Goal: Transaction & Acquisition: Purchase product/service

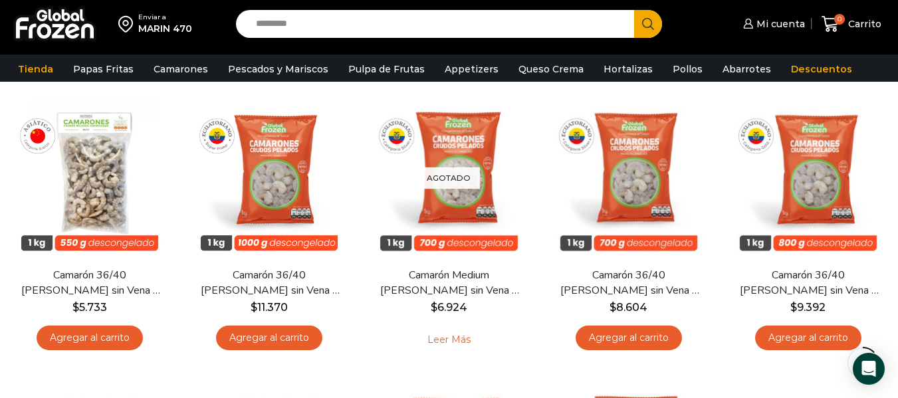
scroll to position [112, 0]
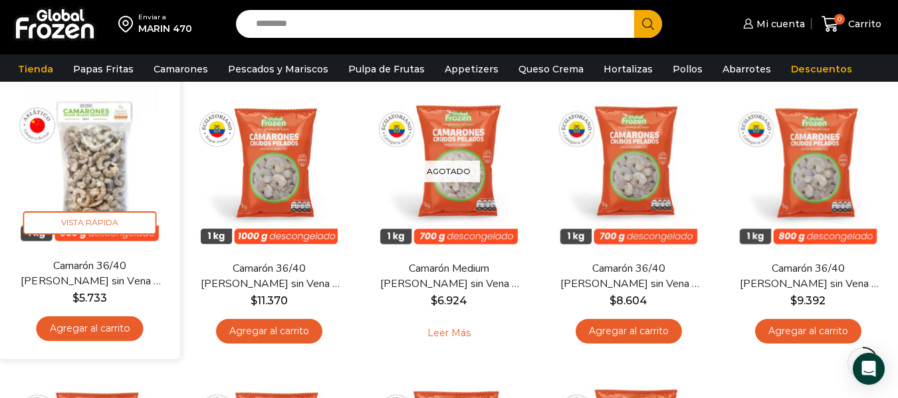
click at [85, 324] on link "Agregar al carrito" at bounding box center [90, 328] width 107 height 25
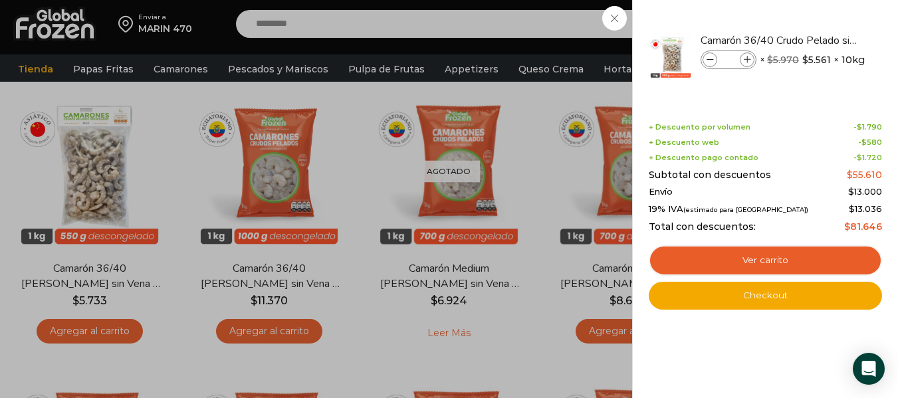
click at [818, 40] on div "1 Carrito 1 1 Shopping Cart *" at bounding box center [851, 24] width 66 height 31
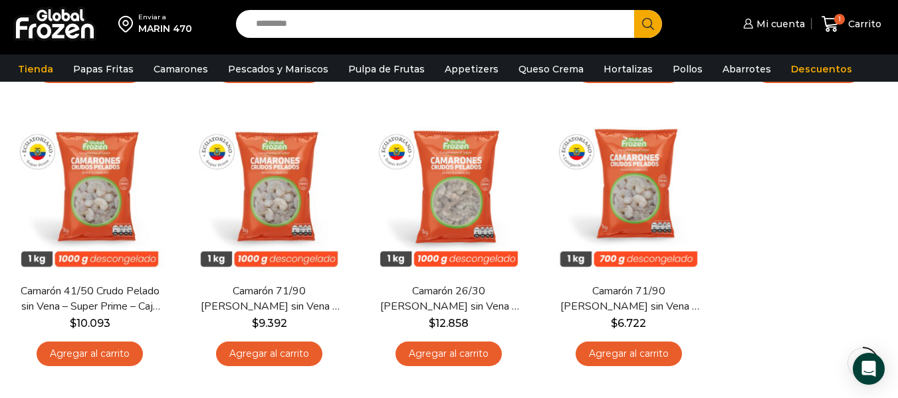
scroll to position [371, 0]
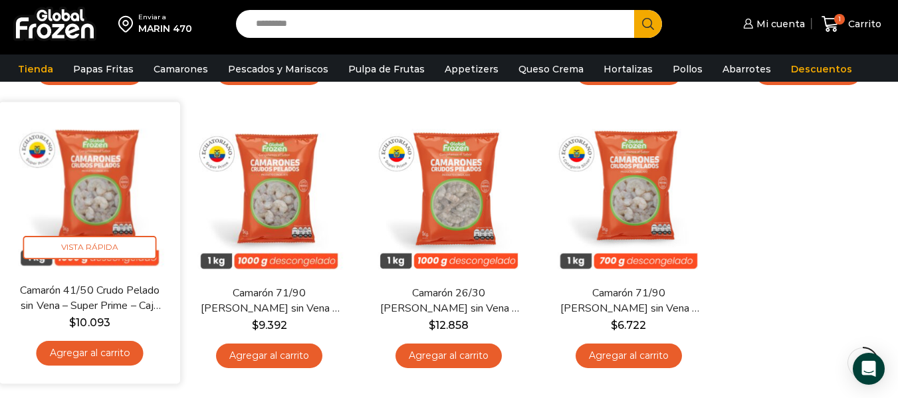
click at [118, 353] on link "Agregar al carrito" at bounding box center [90, 353] width 107 height 25
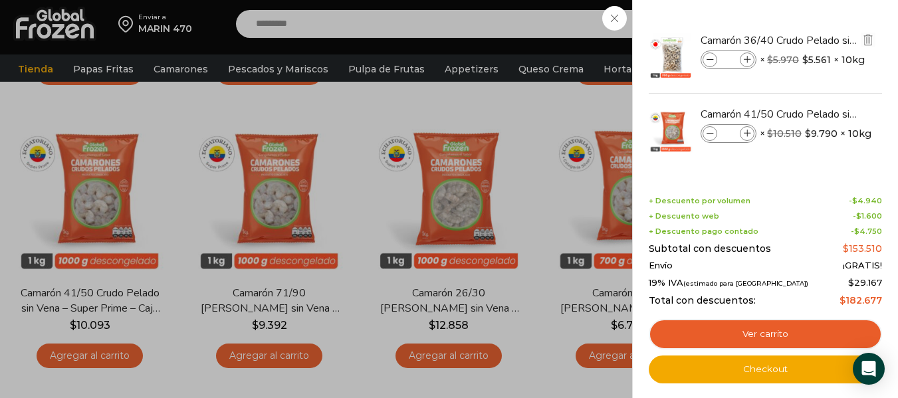
click at [747, 60] on icon at bounding box center [747, 59] width 7 height 7
type input "*"
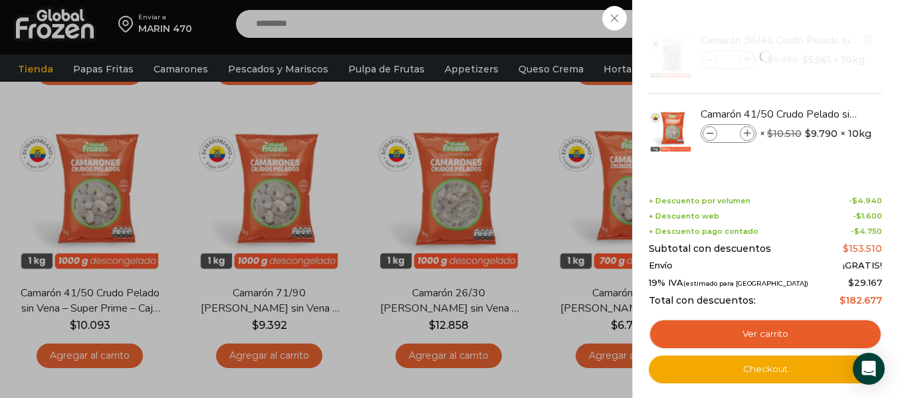
click at [747, 60] on li "Camarón 36/40 Crudo Pelado sin Vena - Bronze - Caja 10 kg Camarón 36/40 Crudo P…" at bounding box center [765, 57] width 236 height 74
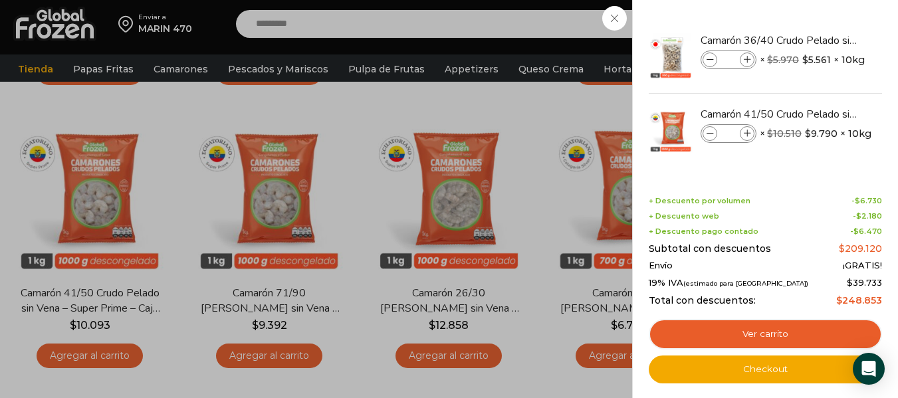
click at [747, 60] on icon at bounding box center [747, 59] width 7 height 7
type input "*"
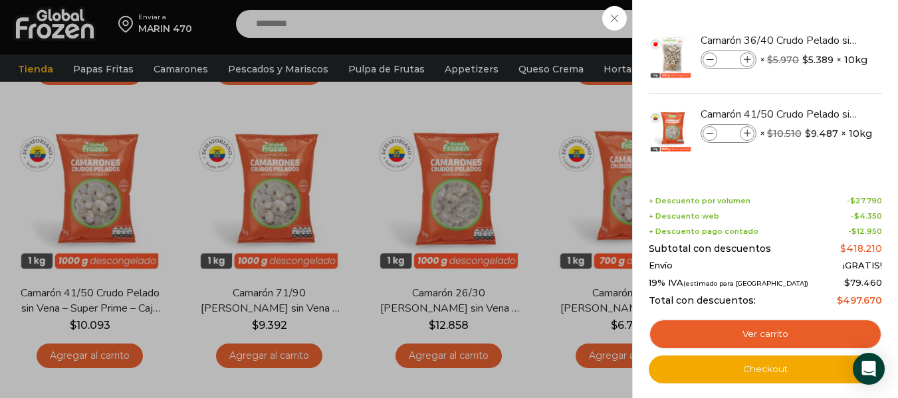
click at [865, 114] on img "Eliminar Camarón 41/50 Crudo Pelado sin Vena - Super Prime - Caja 10 kg del car…" at bounding box center [872, 113] width 15 height 15
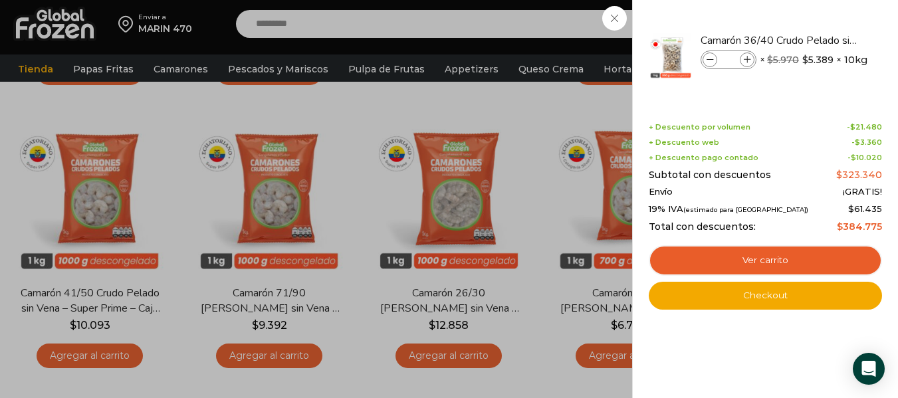
click at [818, 19] on div "6 Carrito 6 6 Shopping Cart" at bounding box center [851, 24] width 66 height 31
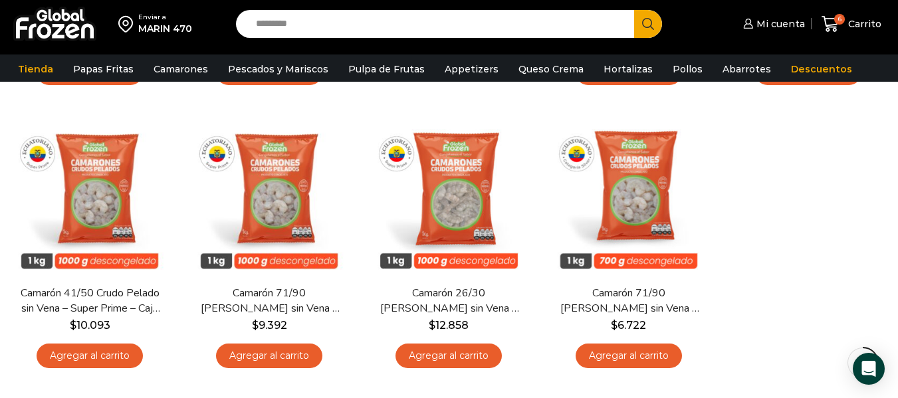
click at [564, 21] on input "Search input" at bounding box center [438, 24] width 378 height 28
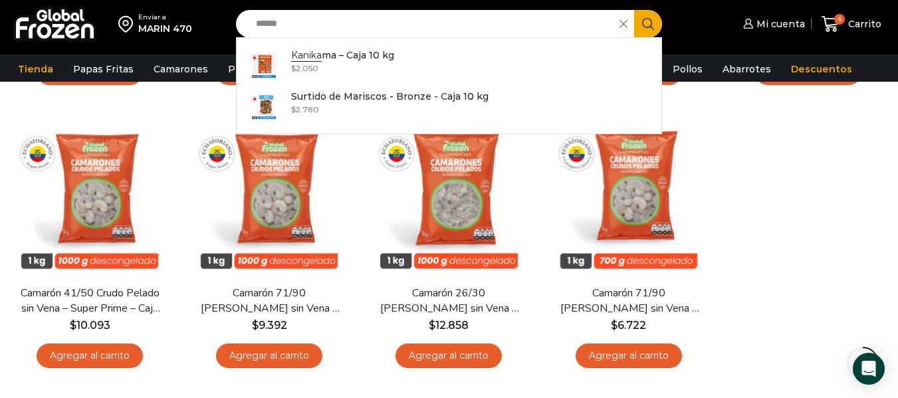
click at [790, 219] on div "En stock Vista Rápida Camarón 36/40 Crudo Pelado sin Vena – Bronze – Caja 10 kg…" at bounding box center [449, 104] width 898 height 563
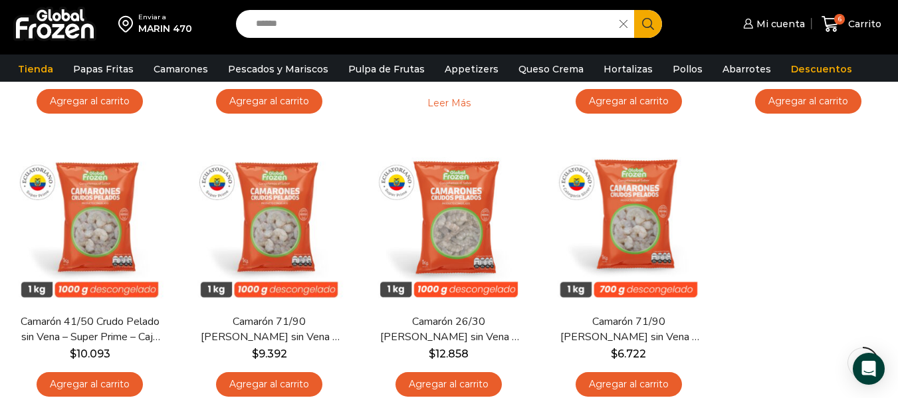
scroll to position [340, 0]
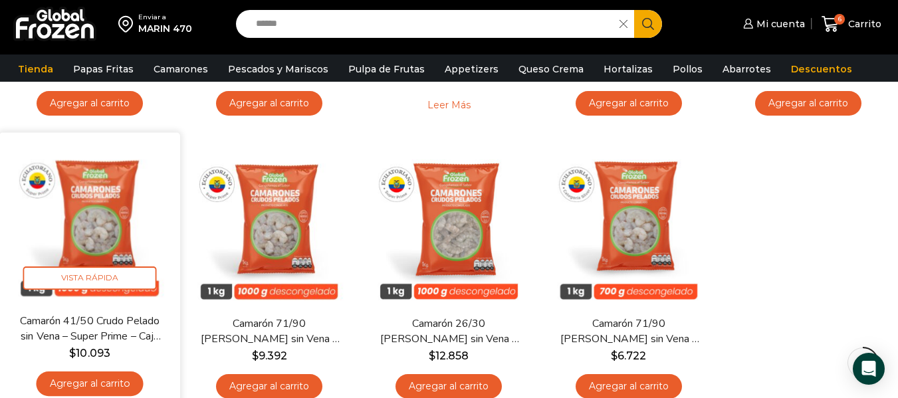
click at [126, 376] on link "Agregar al carrito" at bounding box center [90, 383] width 107 height 25
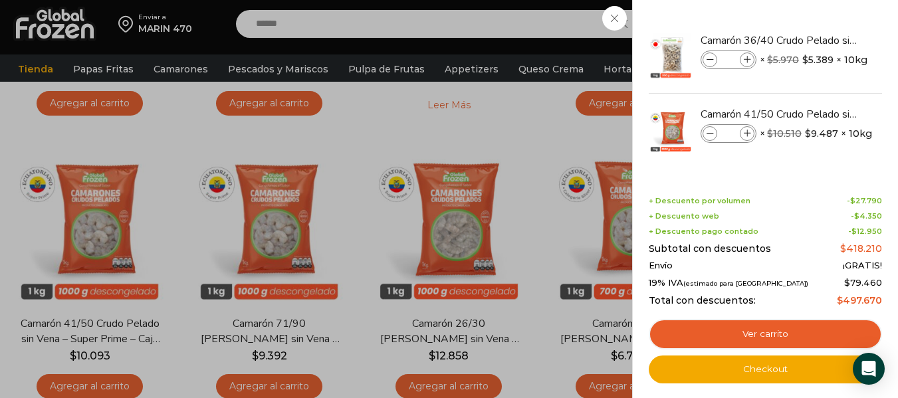
click at [818, 28] on div "7 Carrito 7 7 Shopping Cart *" at bounding box center [851, 24] width 66 height 31
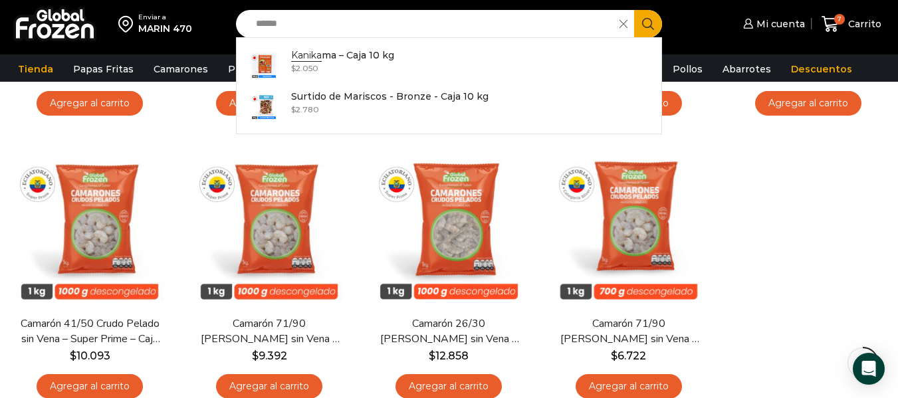
click at [312, 28] on input "******" at bounding box center [430, 24] width 363 height 28
click at [431, 31] on input "******" at bounding box center [430, 24] width 363 height 28
click at [373, 56] on p "Kanikama – Caja 10 kg" at bounding box center [341, 55] width 101 height 15
type input "**********"
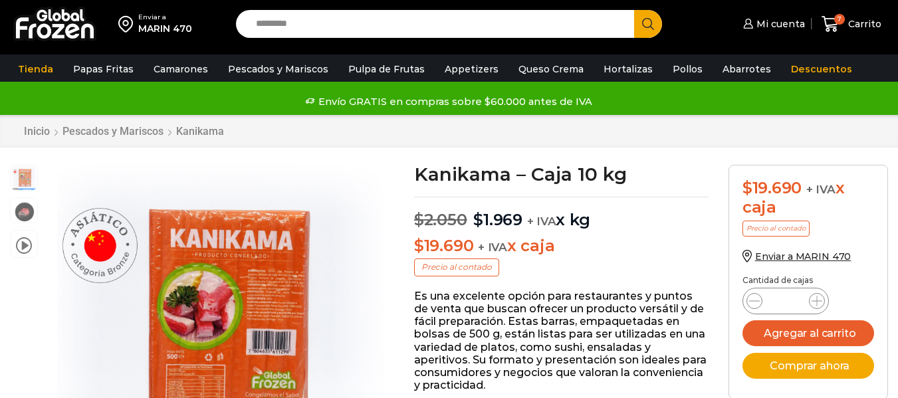
scroll to position [1, 0]
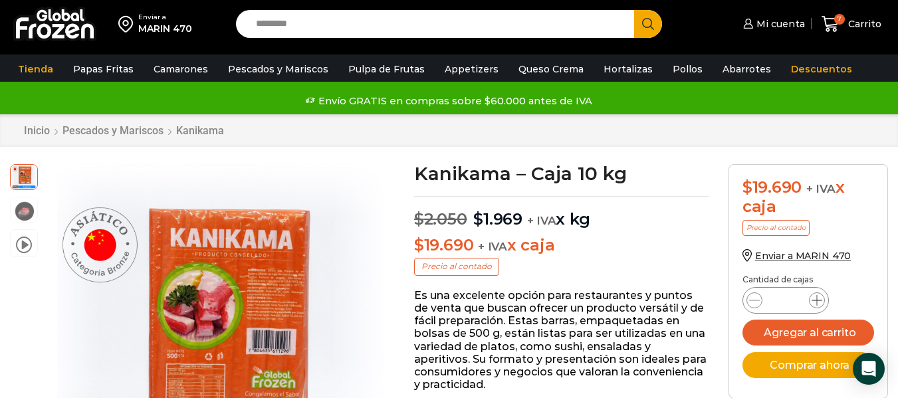
click at [818, 300] on icon at bounding box center [816, 300] width 11 height 11
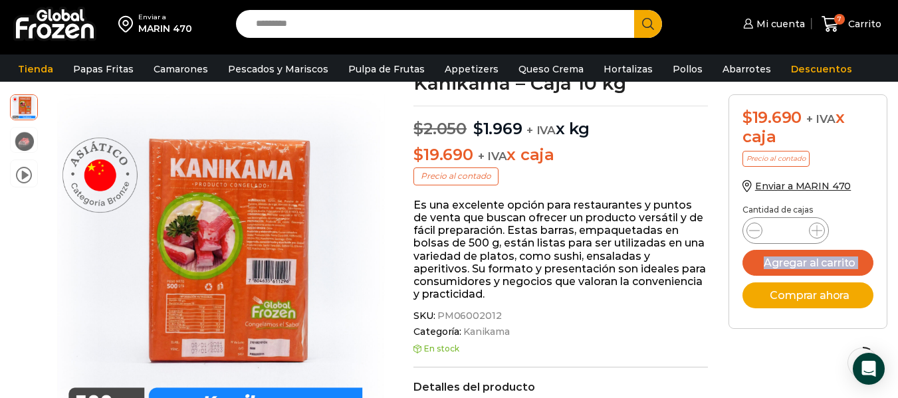
scroll to position [128, 0]
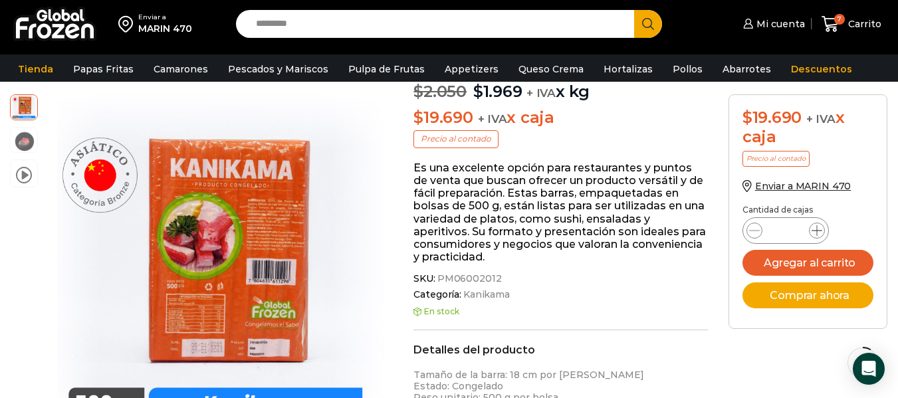
click at [821, 225] on icon at bounding box center [816, 230] width 11 height 11
type input "*"
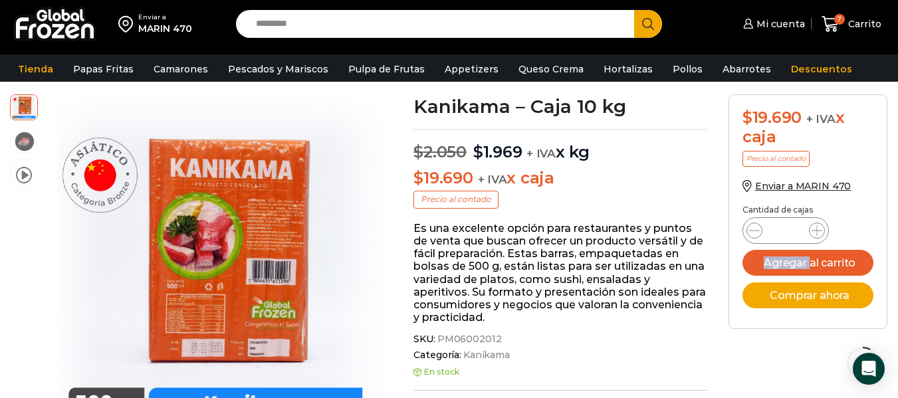
scroll to position [0, 0]
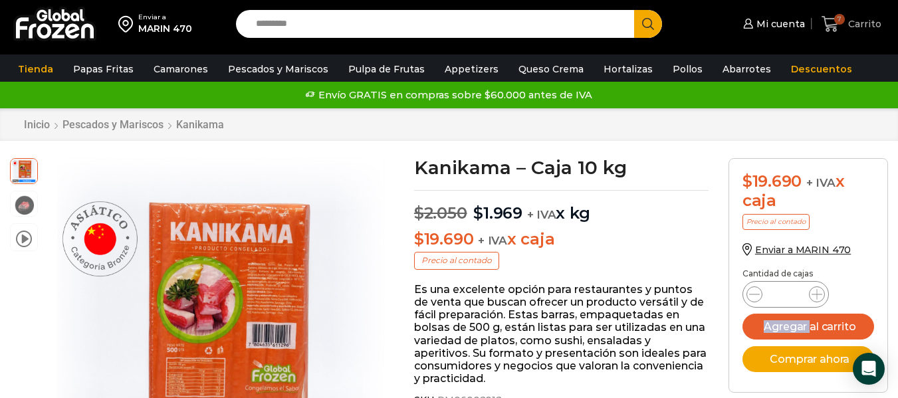
click at [843, 19] on span "7" at bounding box center [839, 19] width 11 height 11
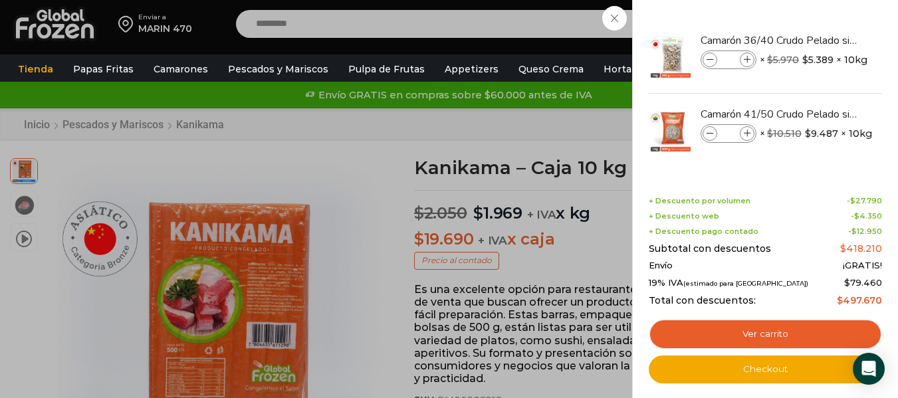
click at [818, 40] on div "7 Carrito 7 7 Shopping Cart * $" at bounding box center [851, 24] width 66 height 31
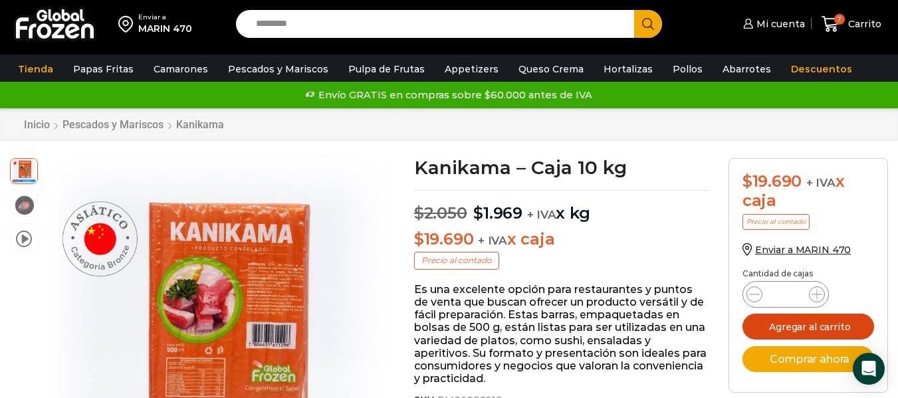
click at [837, 319] on button "Agregar al carrito" at bounding box center [808, 327] width 132 height 26
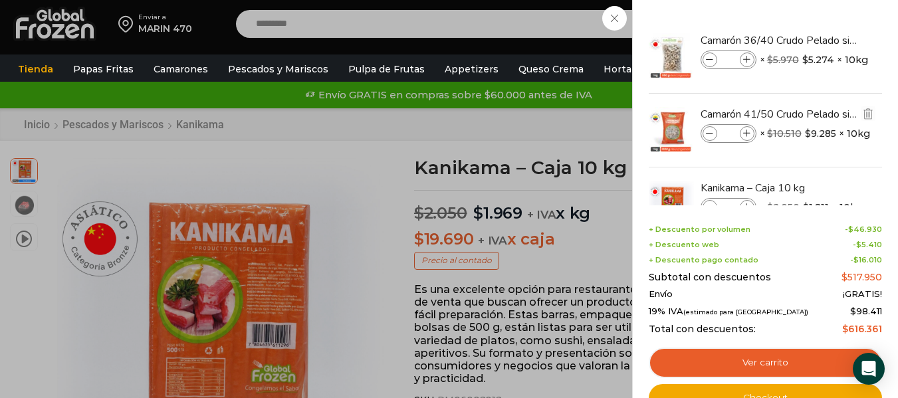
click at [747, 128] on span at bounding box center [747, 133] width 15 height 15
type input "*"
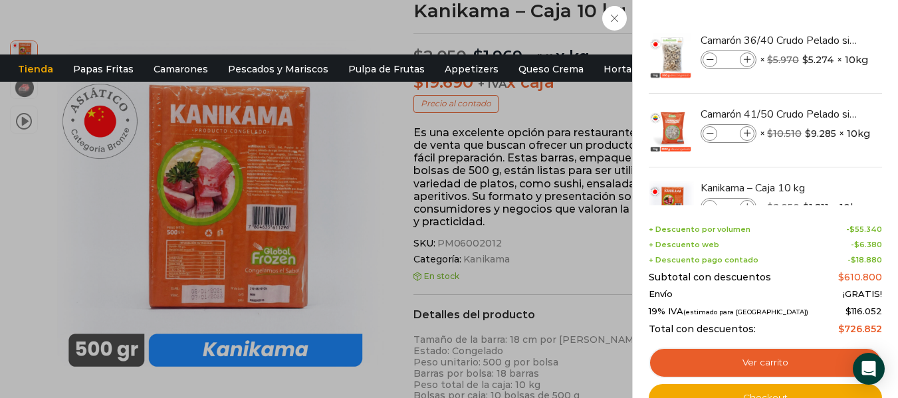
scroll to position [167, 0]
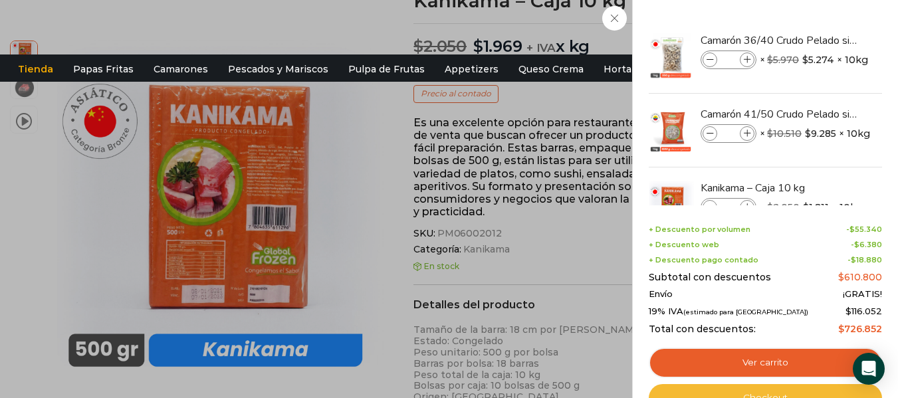
click at [764, 388] on link "Checkout" at bounding box center [764, 398] width 233 height 28
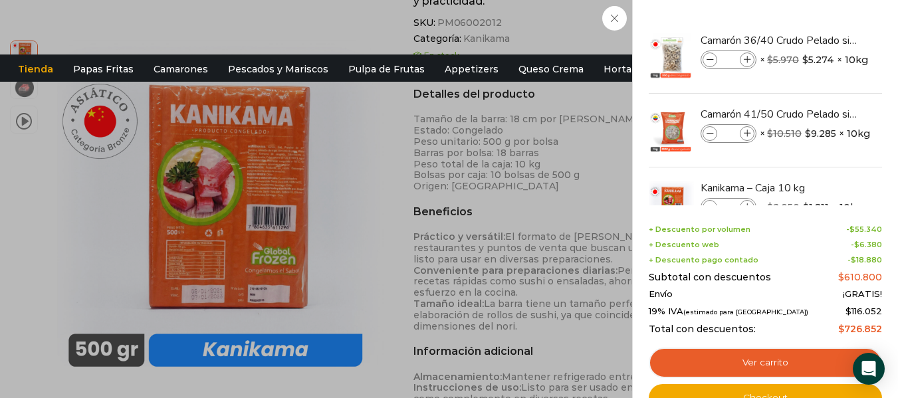
scroll to position [387, 0]
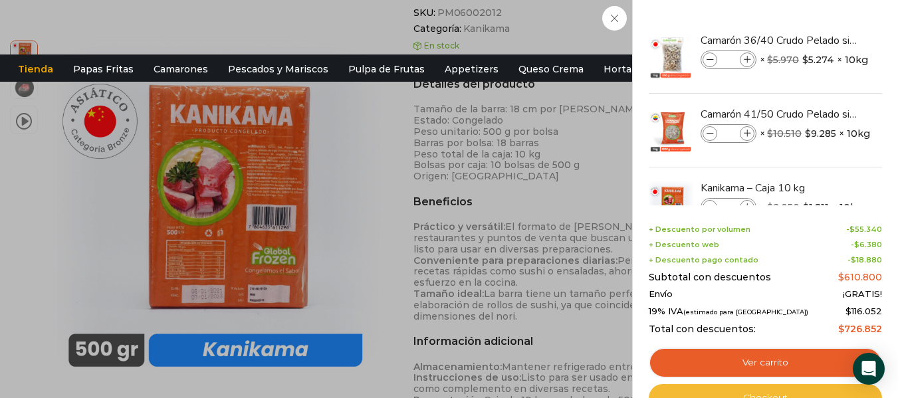
click at [787, 395] on link "Checkout" at bounding box center [764, 398] width 233 height 28
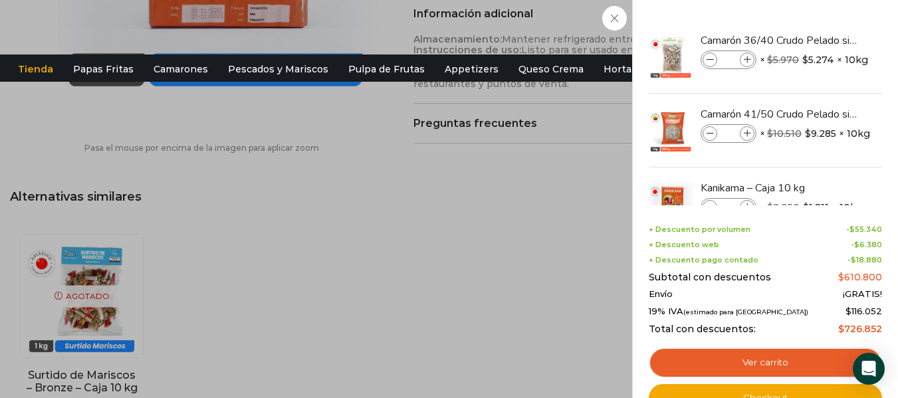
scroll to position [718, 0]
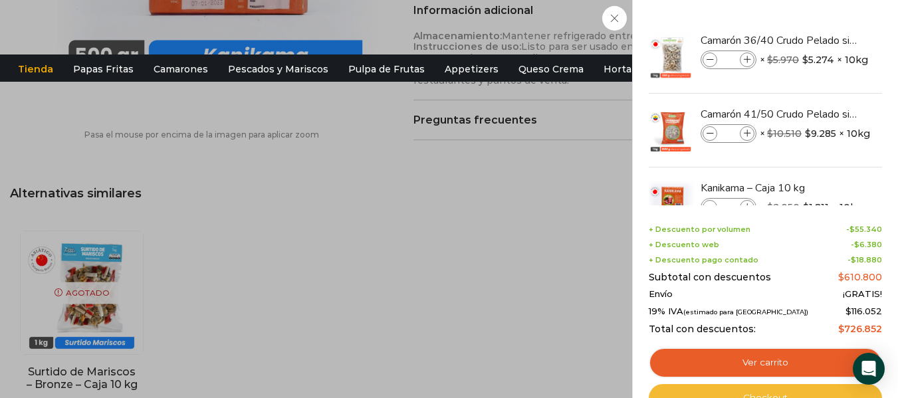
click at [763, 389] on link "Checkout" at bounding box center [764, 398] width 233 height 28
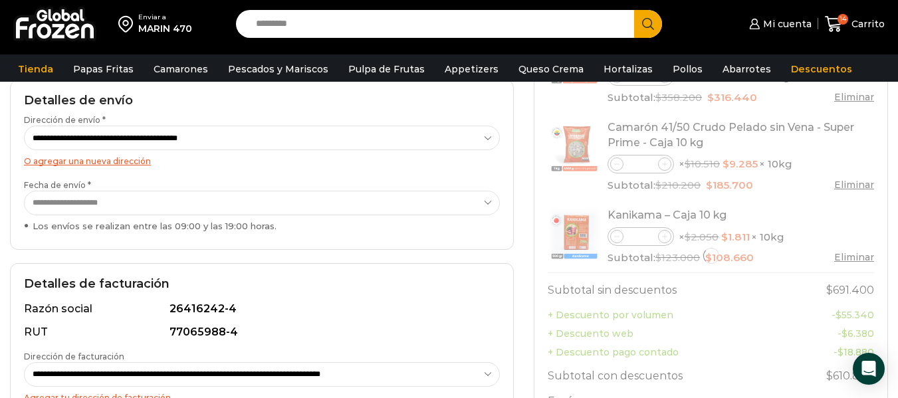
select select "*"
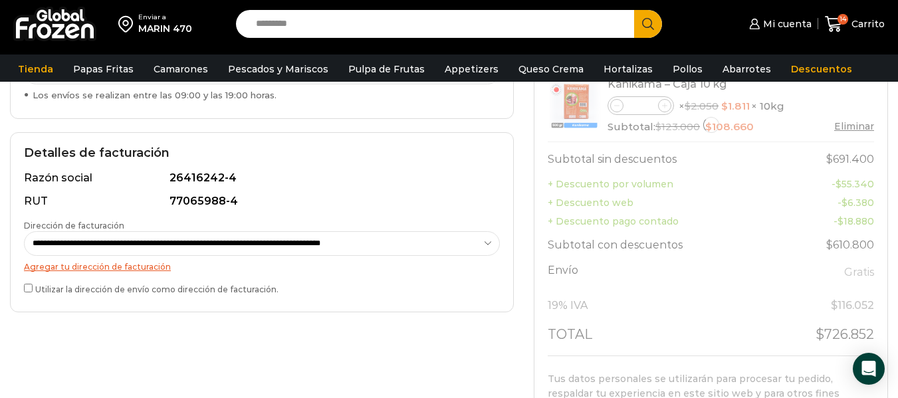
scroll to position [332, 0]
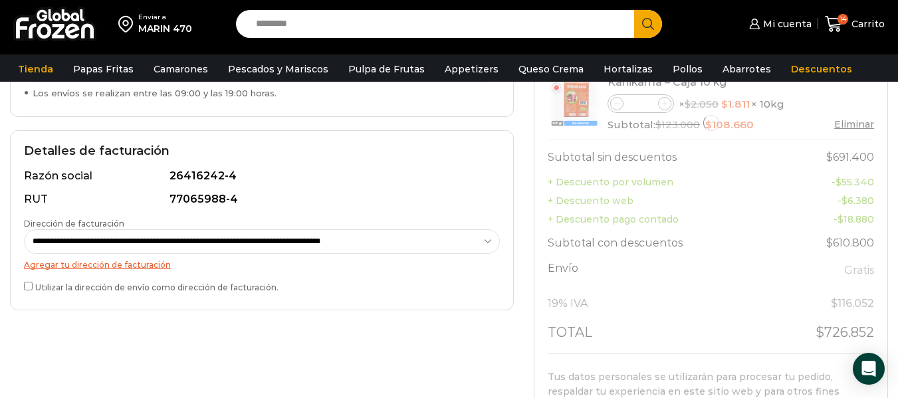
drag, startPoint x: 900, startPoint y: 94, endPoint x: 894, endPoint y: 201, distance: 107.8
click at [894, 201] on html "WordPress WooCommerce Themes Enviar [PERSON_NAME] 470 Search input Search Mi cu…" at bounding box center [449, 272] width 898 height 1209
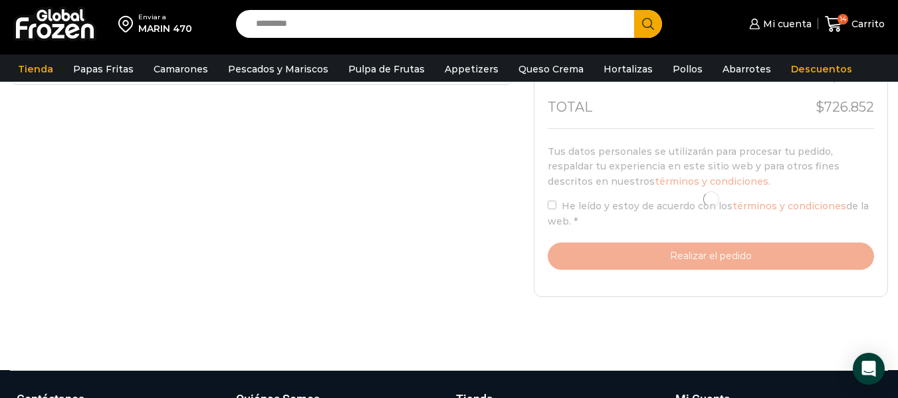
scroll to position [564, 0]
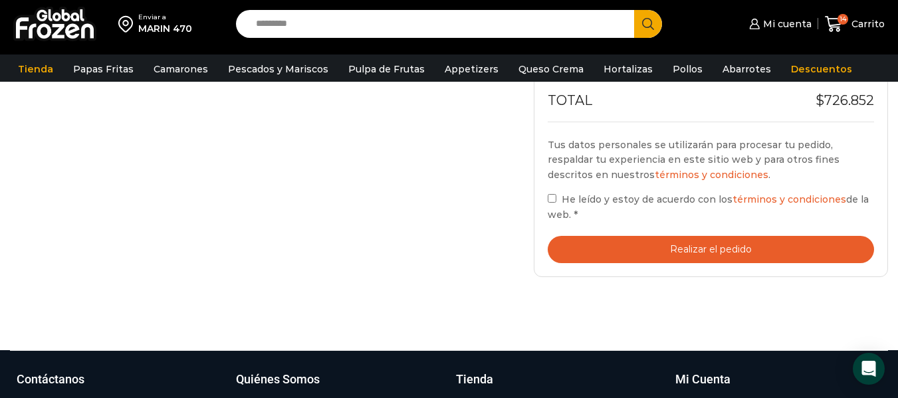
click at [817, 248] on button "Realizar el pedido" at bounding box center [710, 249] width 326 height 27
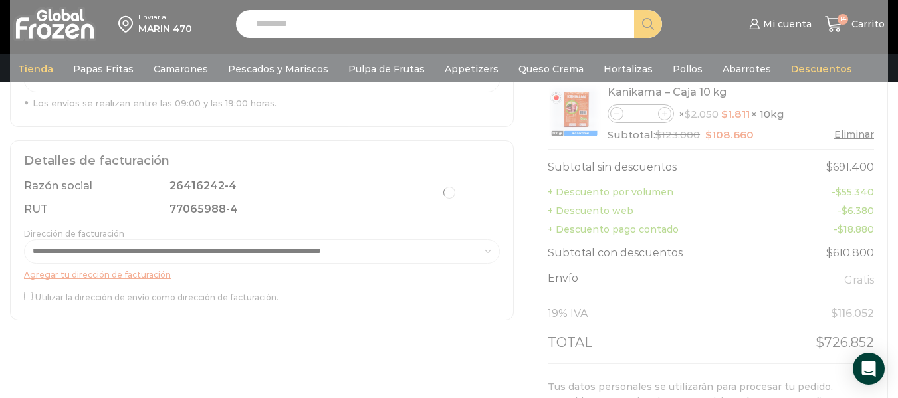
scroll to position [324, 0]
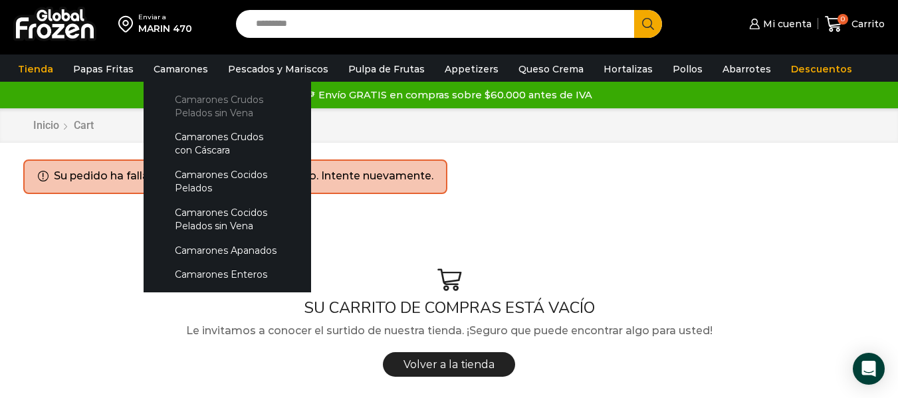
click at [196, 106] on link "Camarones Crudos Pelados sin Vena" at bounding box center [227, 106] width 141 height 38
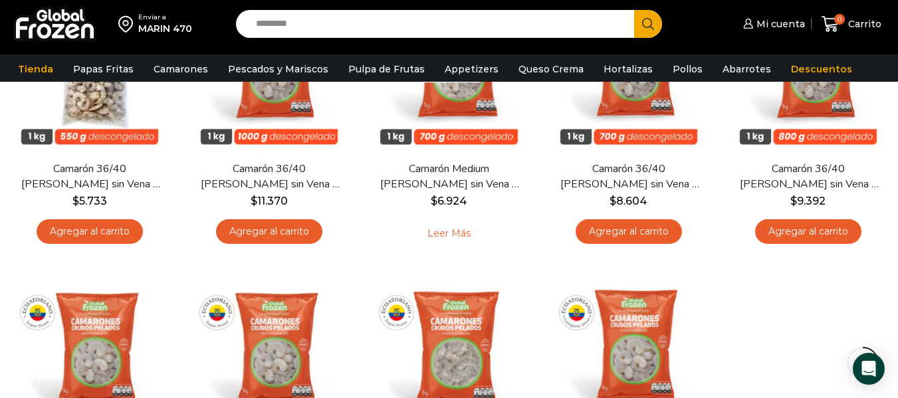
scroll to position [214, 0]
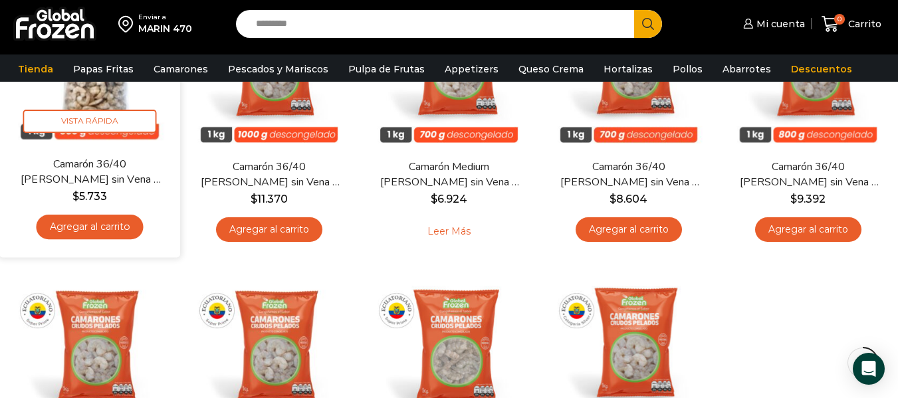
click at [108, 223] on link "Agregar al carrito" at bounding box center [90, 227] width 107 height 25
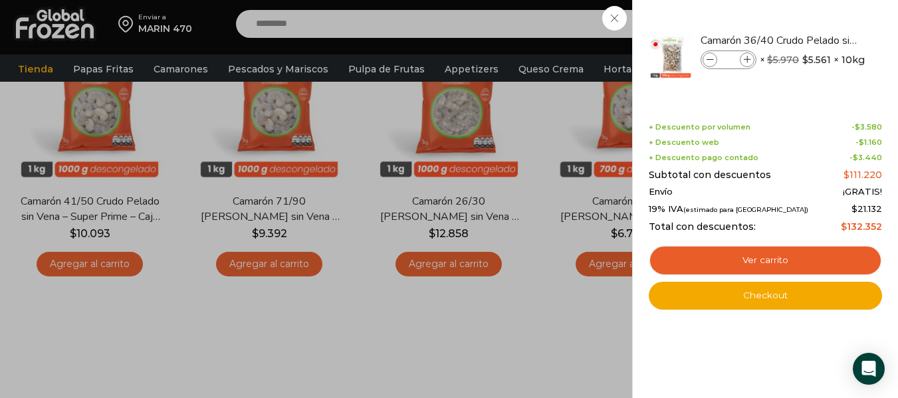
scroll to position [466, 0]
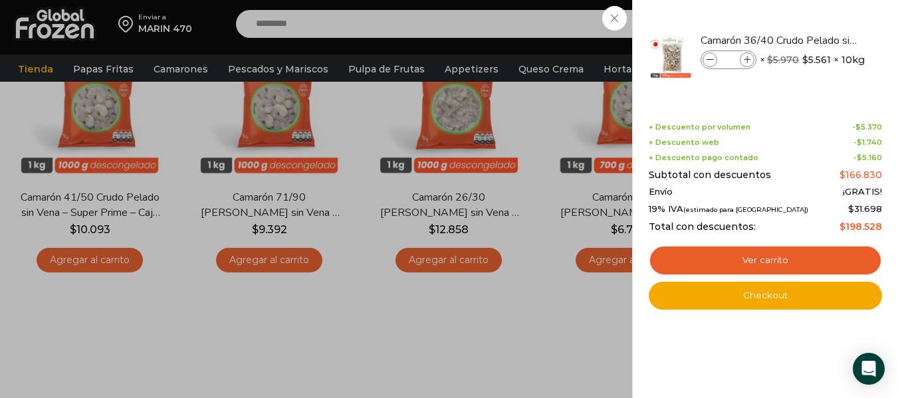
click at [818, 40] on div "3 Carrito 3 3 Shopping Cart *" at bounding box center [851, 24] width 66 height 31
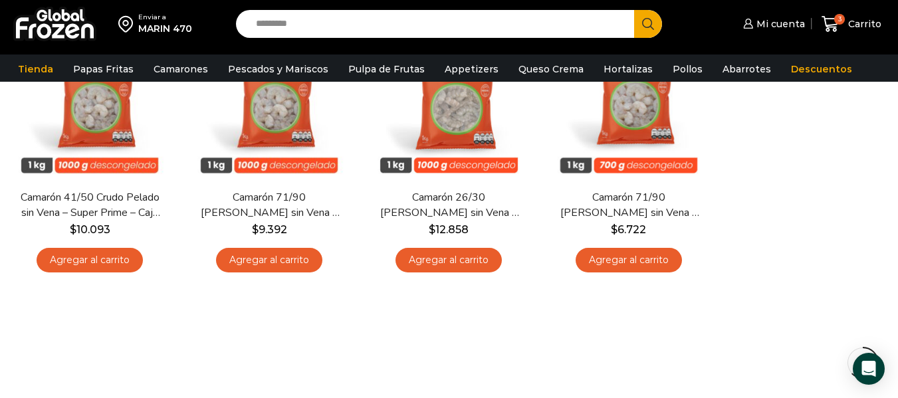
click at [122, 258] on link "Agregar al carrito" at bounding box center [90, 260] width 106 height 25
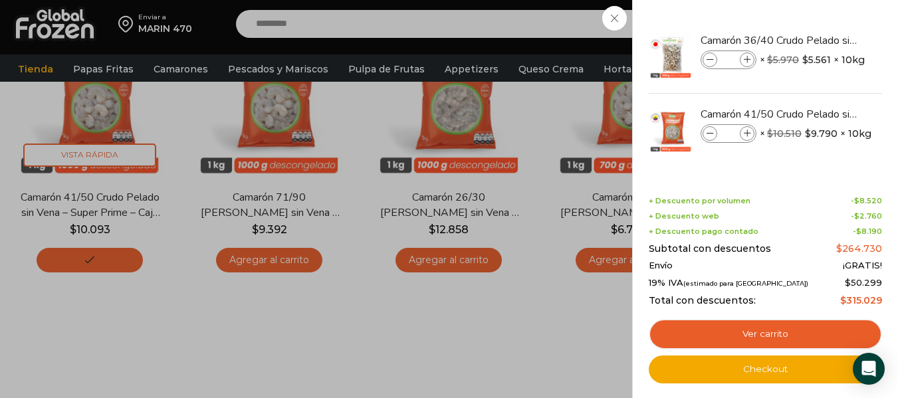
click at [378, 33] on div "Enviar a MARIN 470 Search input Search Mi cuenta Pedidos" at bounding box center [448, 24] width 891 height 48
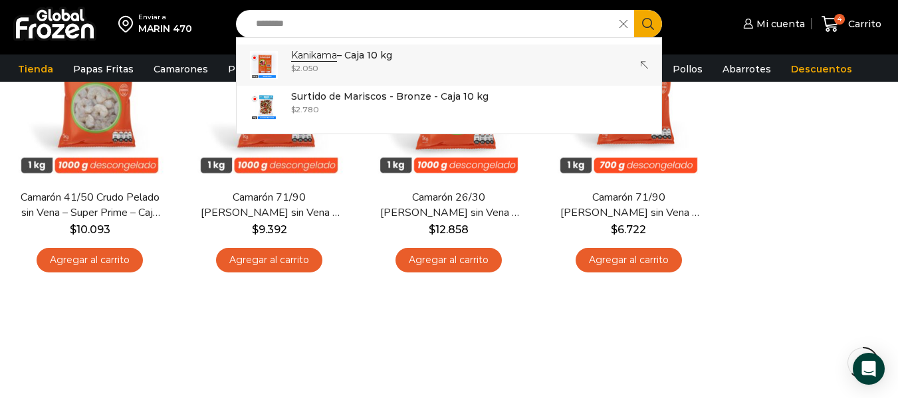
type input "********"
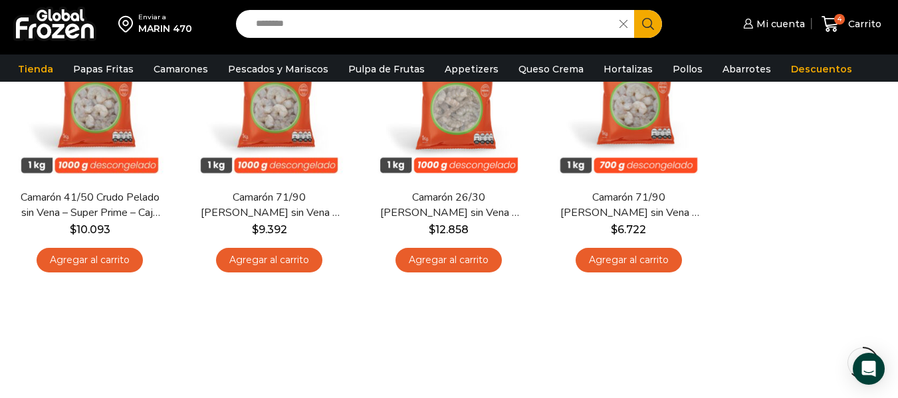
click at [638, 22] on button "Search" at bounding box center [648, 24] width 28 height 28
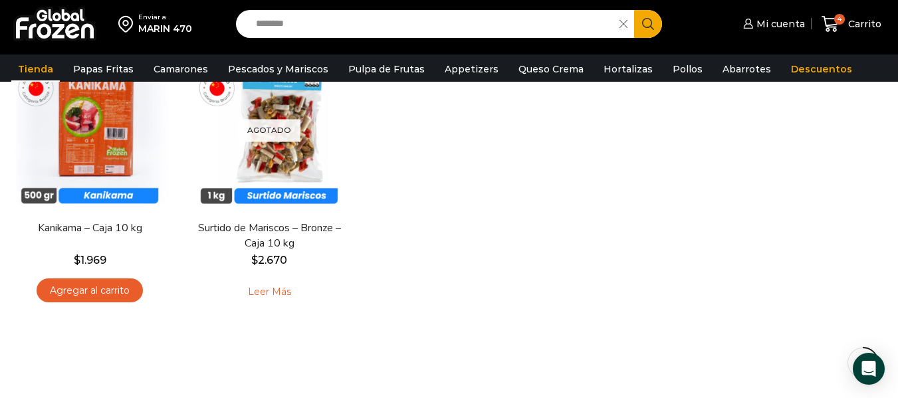
scroll to position [213, 0]
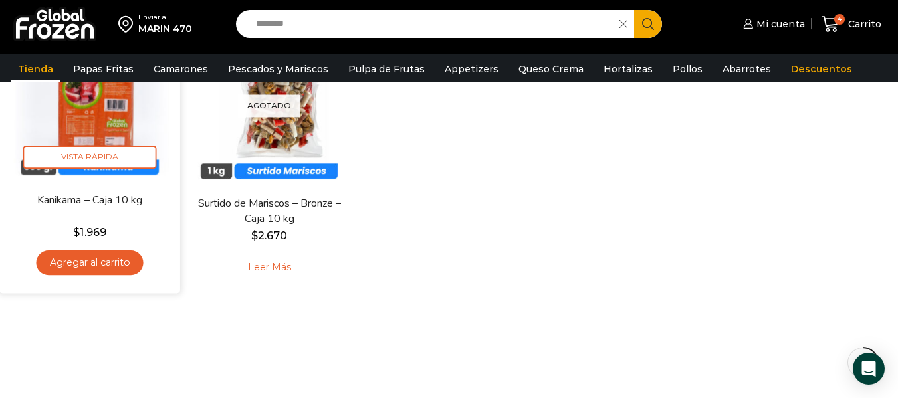
click at [104, 254] on link "Agregar al carrito" at bounding box center [90, 263] width 107 height 25
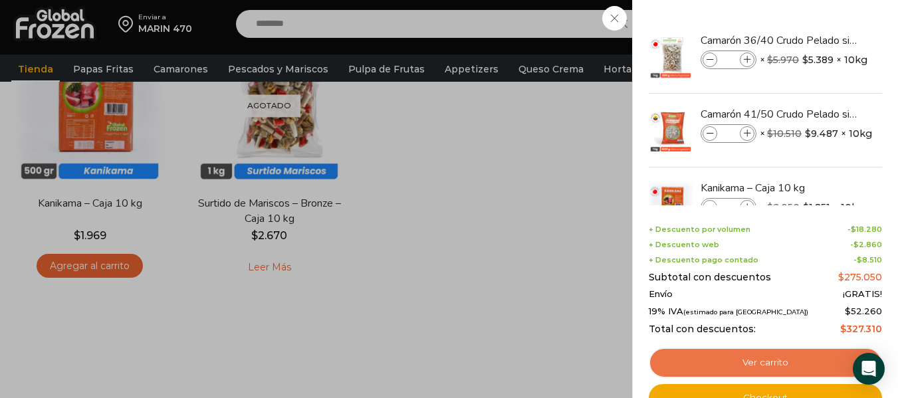
click at [734, 353] on link "Ver carrito" at bounding box center [764, 363] width 233 height 31
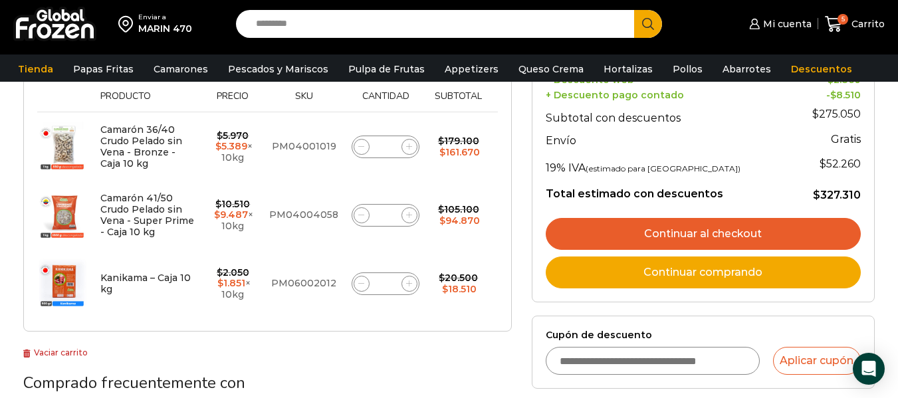
scroll to position [235, 0]
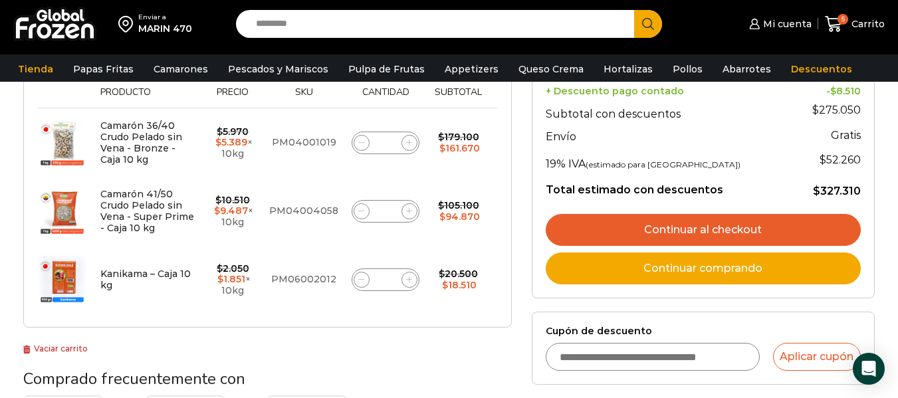
click at [404, 283] on span at bounding box center [409, 280] width 16 height 16
type input "*"
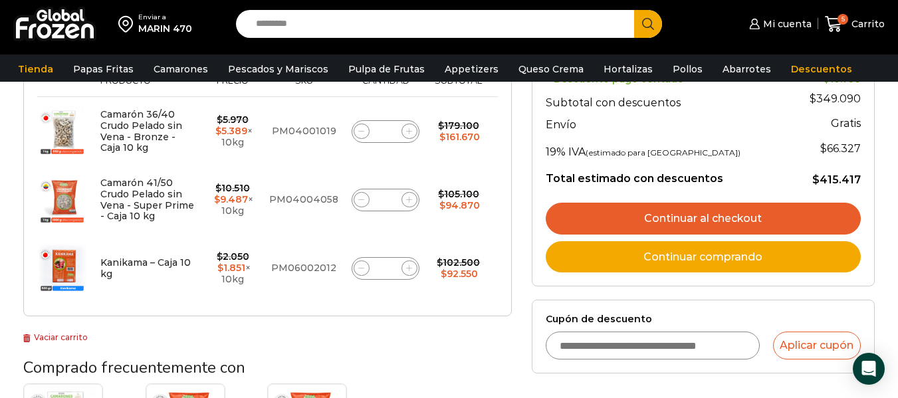
scroll to position [301, 0]
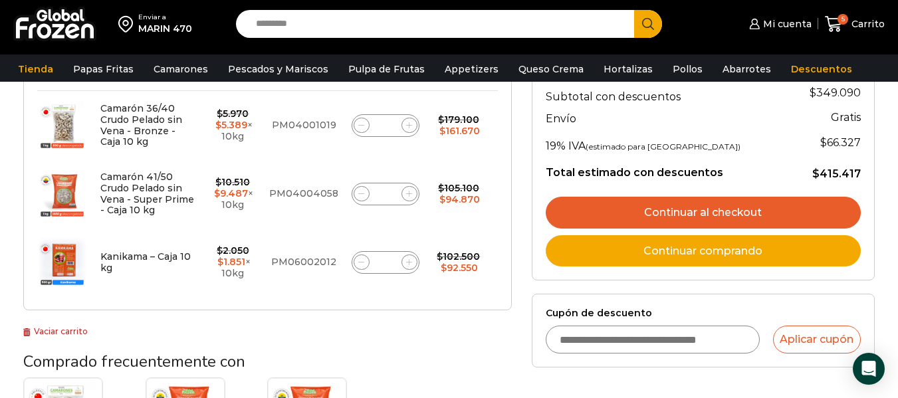
click at [412, 264] on icon at bounding box center [409, 262] width 6 height 6
type input "*"
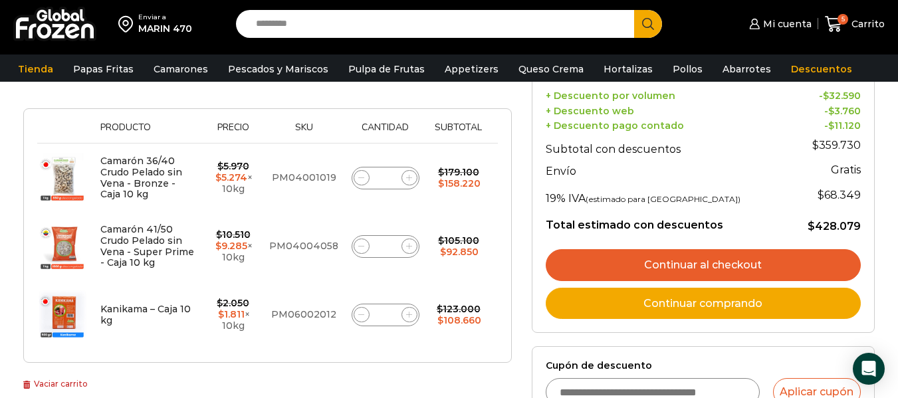
scroll to position [270, 0]
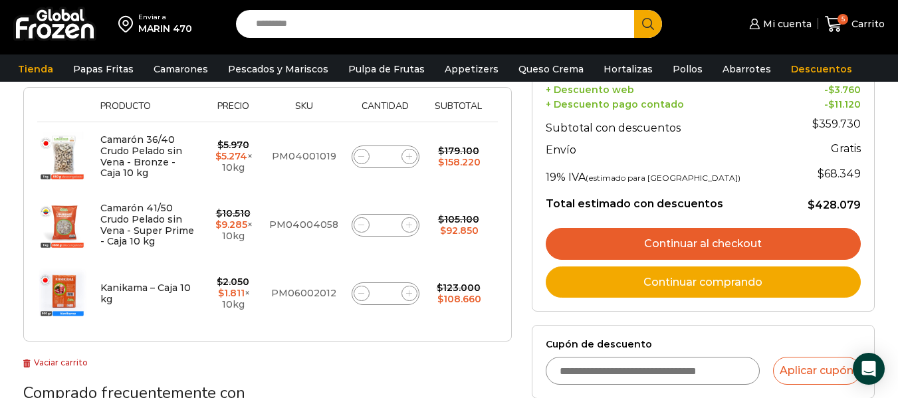
click at [411, 225] on icon at bounding box center [409, 225] width 6 height 6
type input "*"
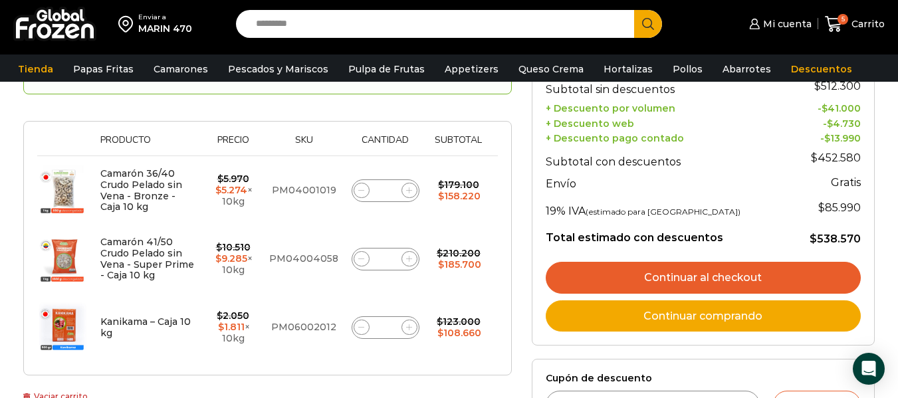
scroll to position [238, 0]
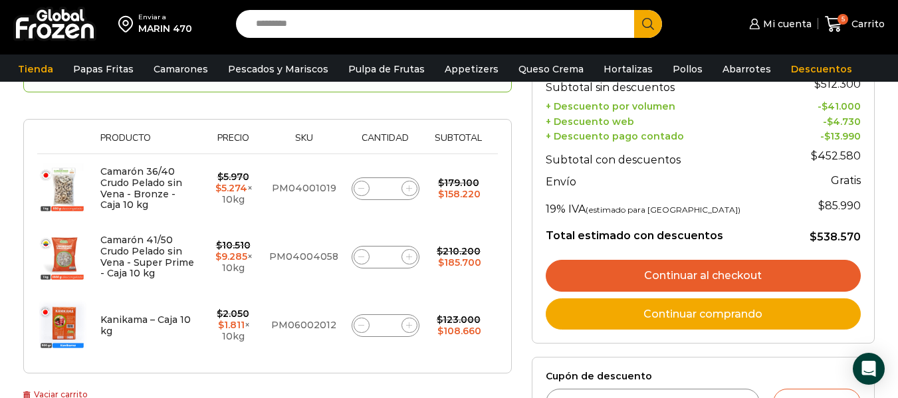
click at [409, 193] on span at bounding box center [409, 189] width 16 height 16
type input "*"
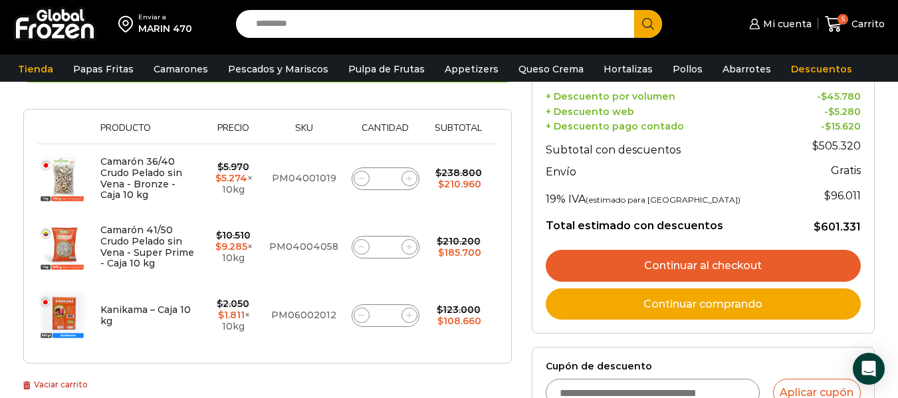
scroll to position [254, 0]
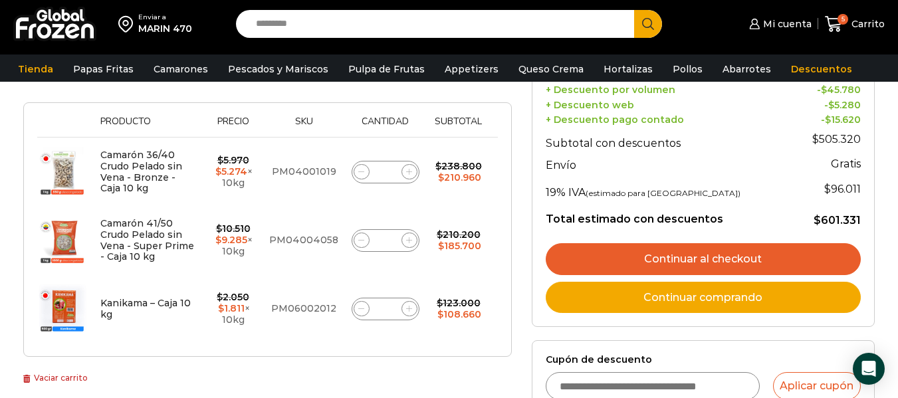
click at [407, 169] on icon at bounding box center [409, 172] width 6 height 6
type input "*"
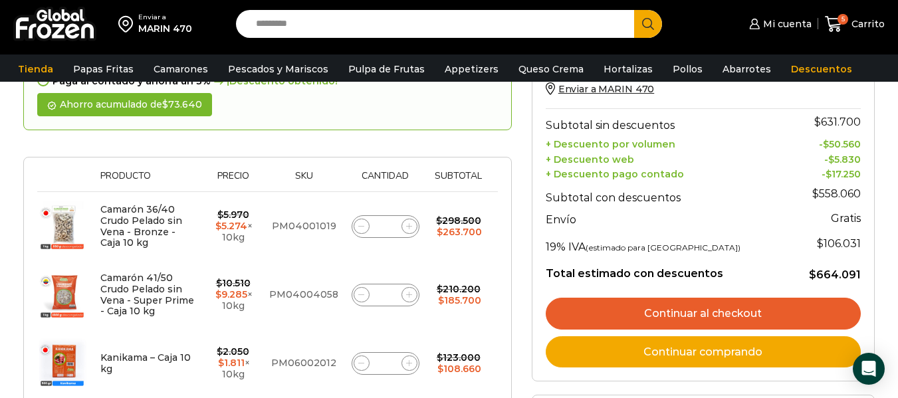
scroll to position [206, 0]
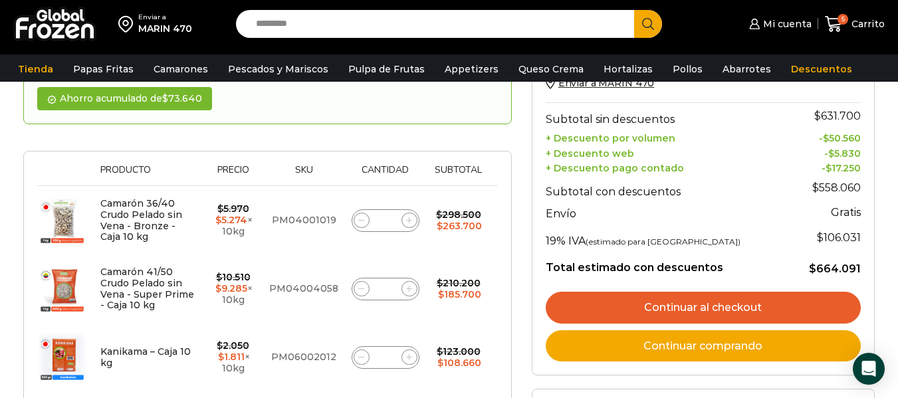
click at [407, 288] on icon at bounding box center [409, 289] width 6 height 6
type input "*"
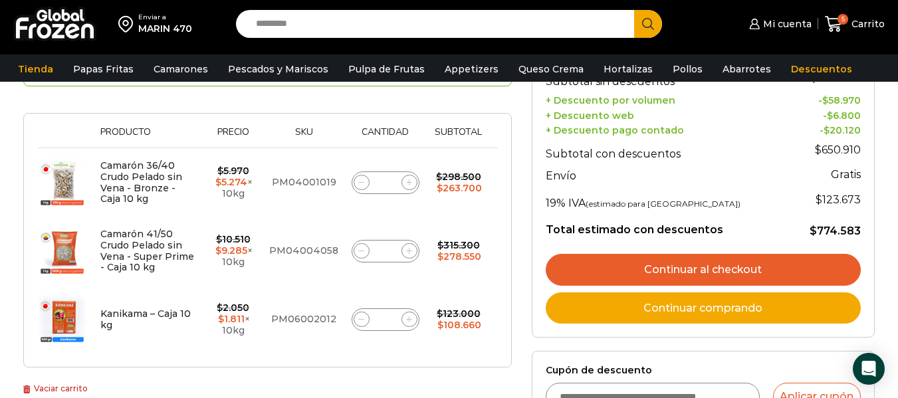
scroll to position [247, 0]
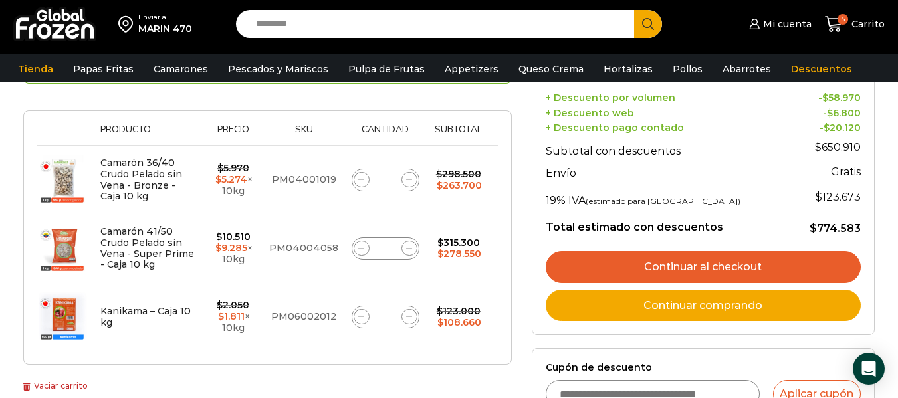
click at [358, 250] on icon at bounding box center [361, 248] width 6 height 6
type input "*"
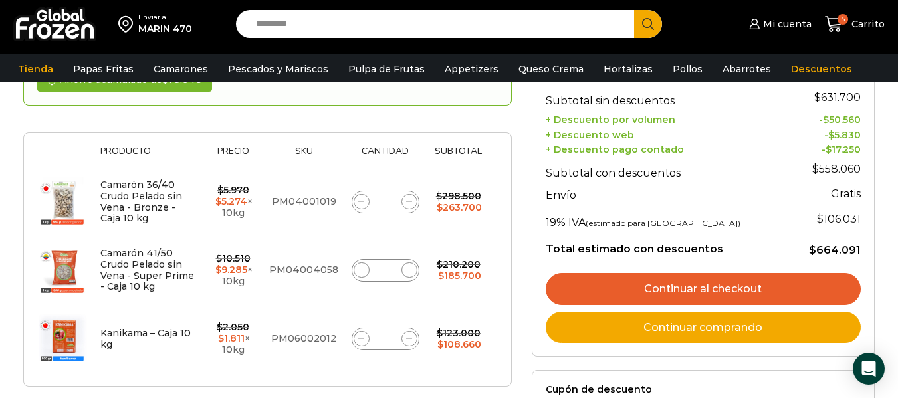
scroll to position [231, 0]
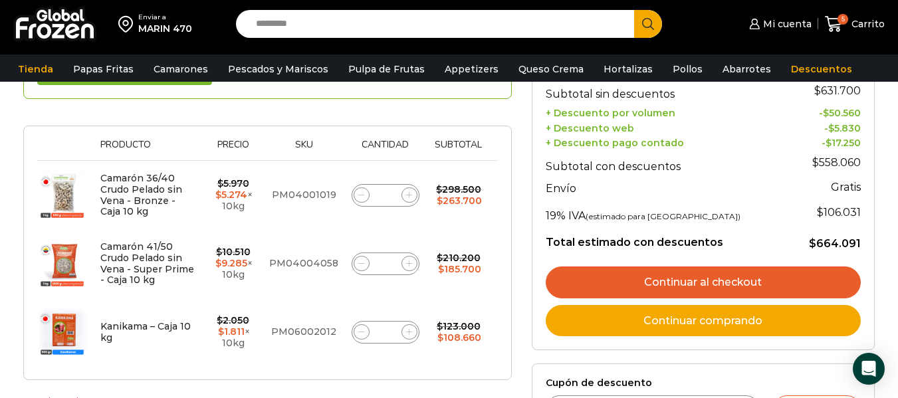
click at [405, 190] on span at bounding box center [409, 195] width 16 height 16
type input "*"
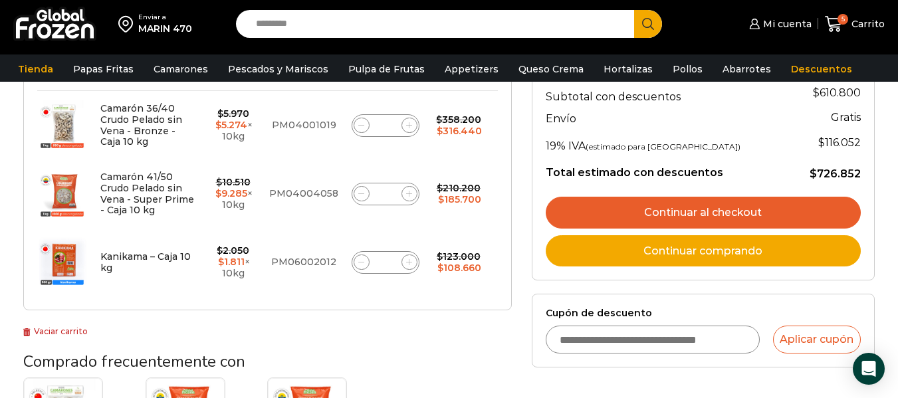
scroll to position [320, 0]
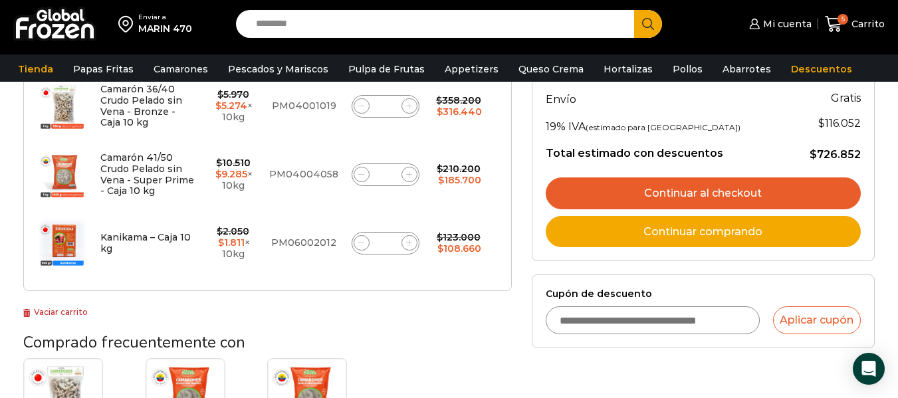
click at [797, 193] on link "Continuar al checkout" at bounding box center [703, 193] width 315 height 32
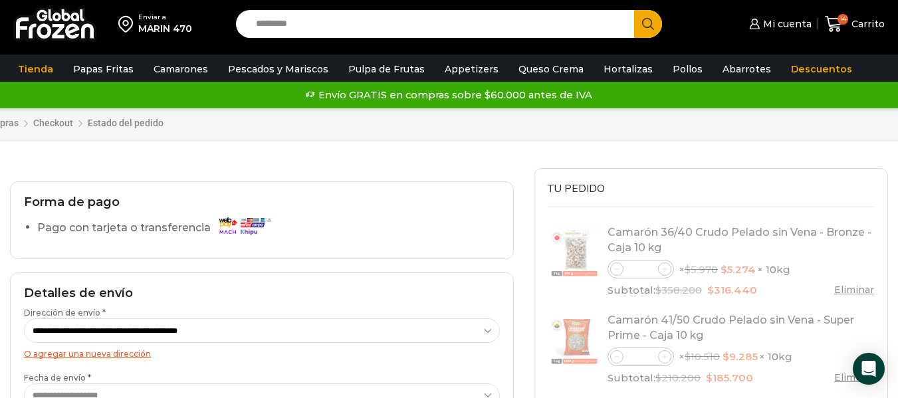
select select "*"
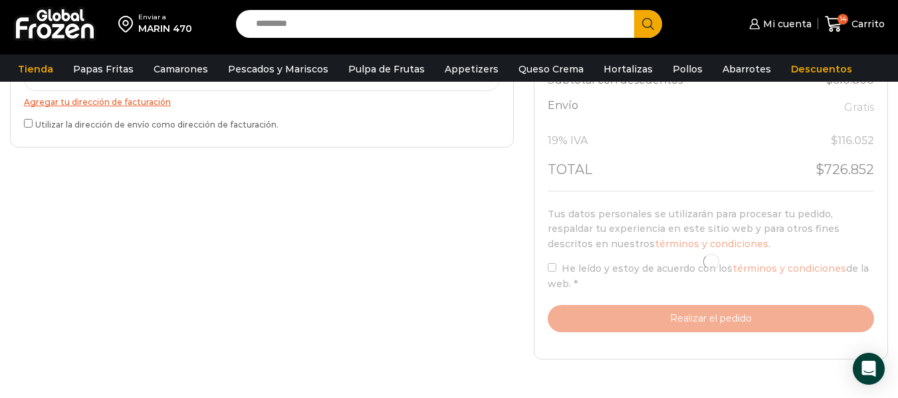
scroll to position [500, 0]
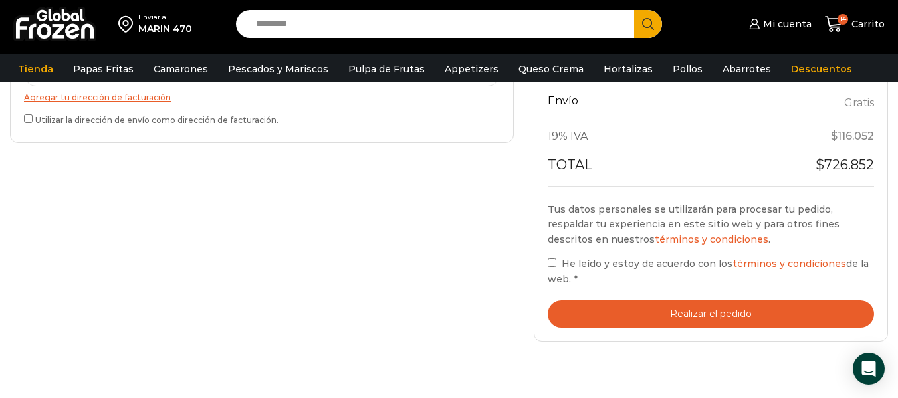
click at [619, 311] on button "Realizar el pedido" at bounding box center [710, 313] width 326 height 27
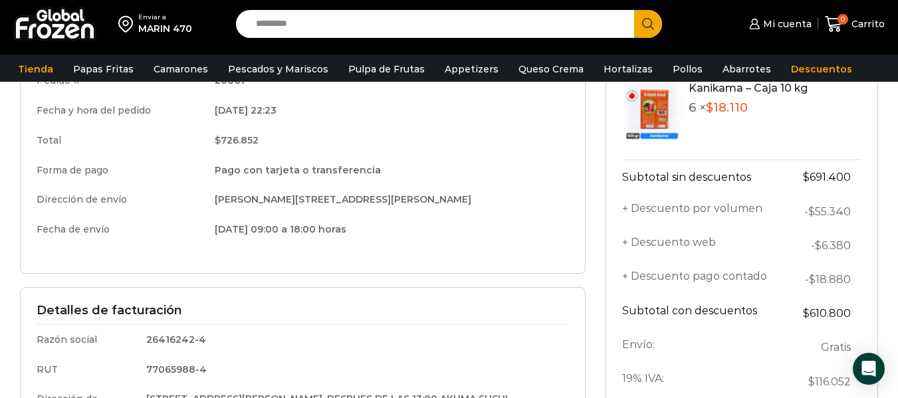
scroll to position [232, 0]
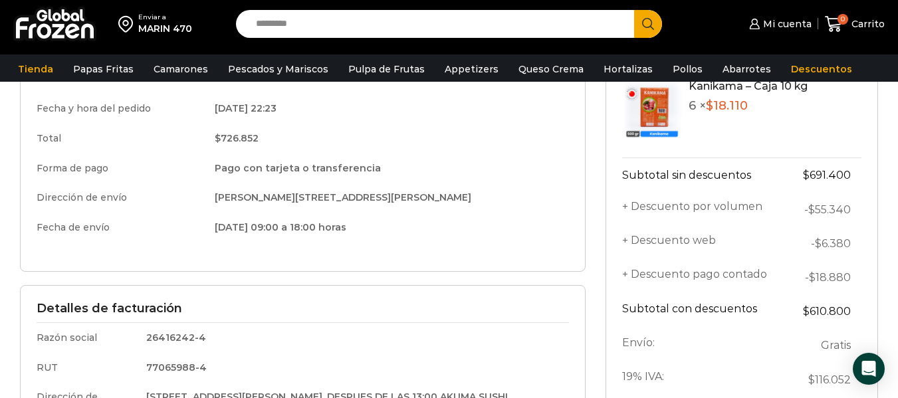
click at [461, 290] on div "Detalles de facturación Razón social 26416242-4 RUT 77065988-4 Dirección de fac…" at bounding box center [302, 368] width 565 height 167
